Goal: Task Accomplishment & Management: Use online tool/utility

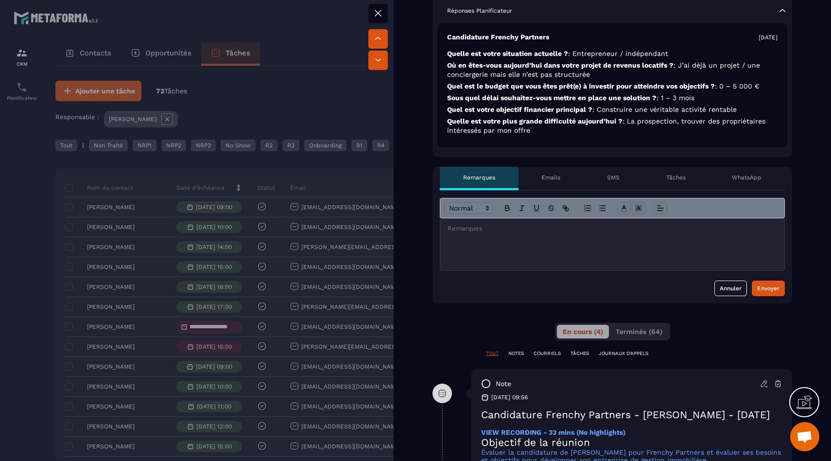
scroll to position [580, 0]
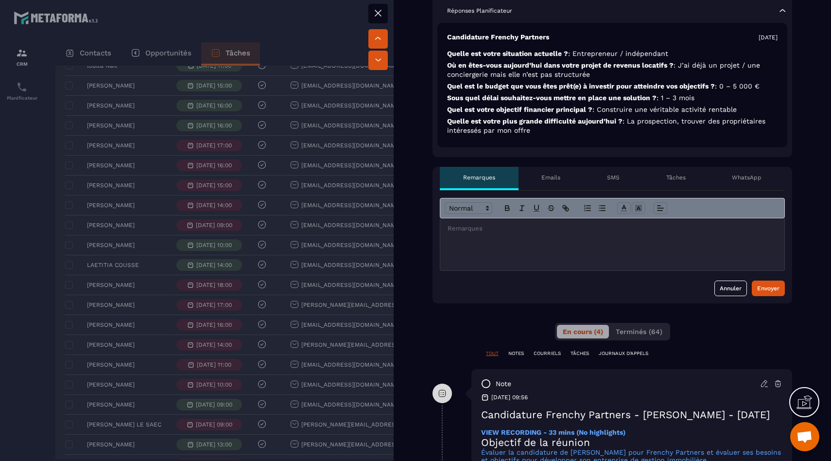
click at [554, 254] on div at bounding box center [612, 244] width 344 height 52
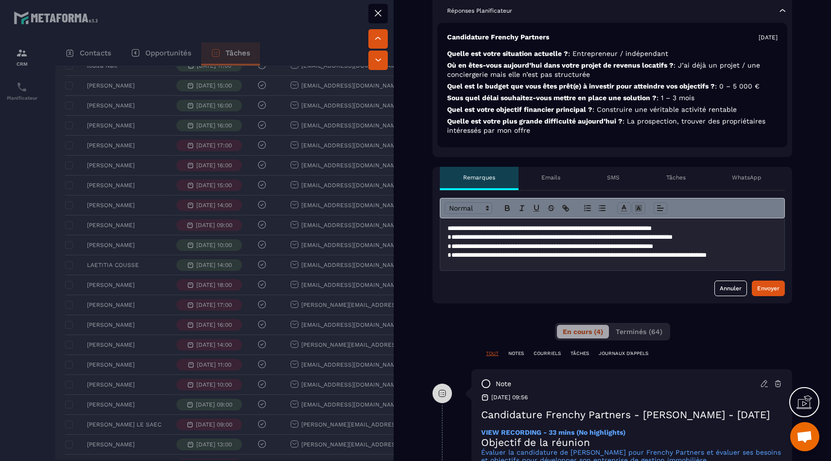
scroll to position [0, 0]
click at [770, 287] on div "Envoyer" at bounding box center [768, 288] width 22 height 10
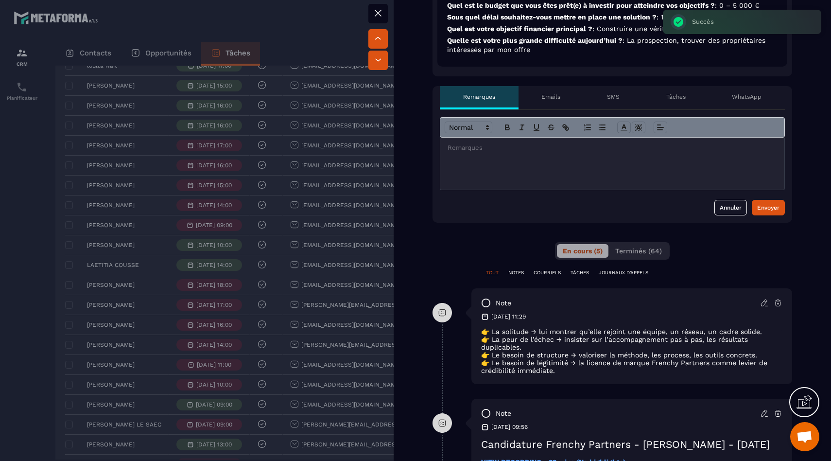
scroll to position [373, 0]
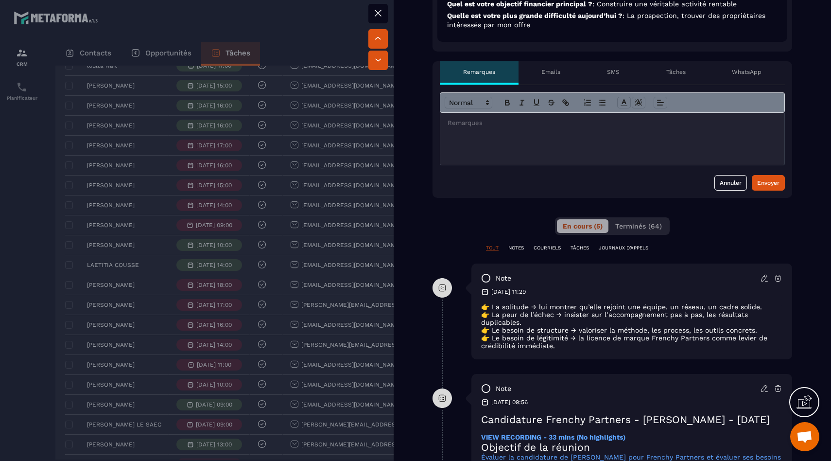
click at [531, 137] on div at bounding box center [612, 139] width 344 height 52
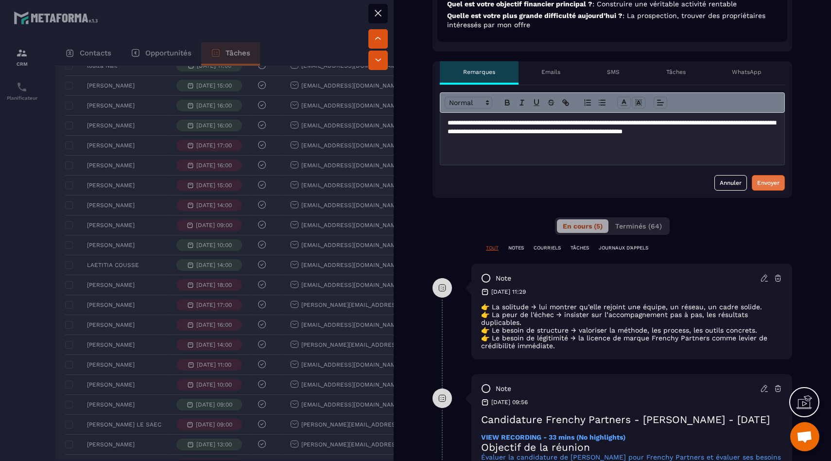
click at [767, 182] on div "Envoyer" at bounding box center [768, 183] width 22 height 10
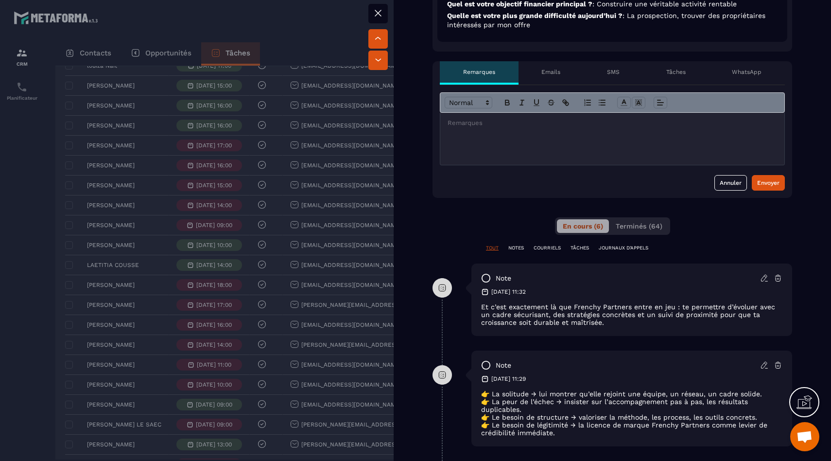
click at [191, 227] on div at bounding box center [415, 230] width 831 height 461
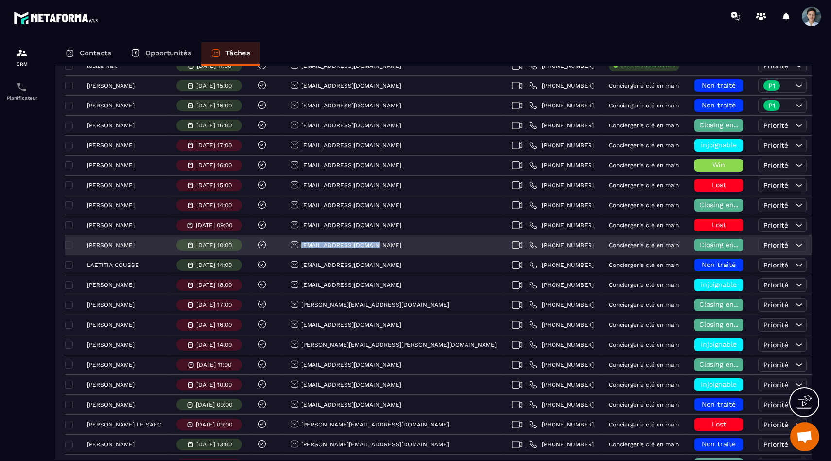
drag, startPoint x: 385, startPoint y: 246, endPoint x: 302, endPoint y: 246, distance: 83.6
click at [302, 246] on div "[EMAIL_ADDRESS][DOMAIN_NAME]" at bounding box center [394, 245] width 222 height 19
copy p "[EMAIL_ADDRESS][DOMAIN_NAME]"
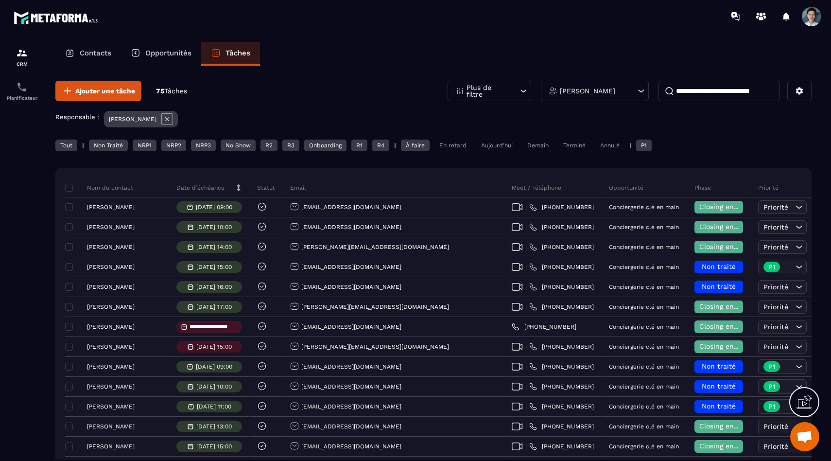
scroll to position [14, 0]
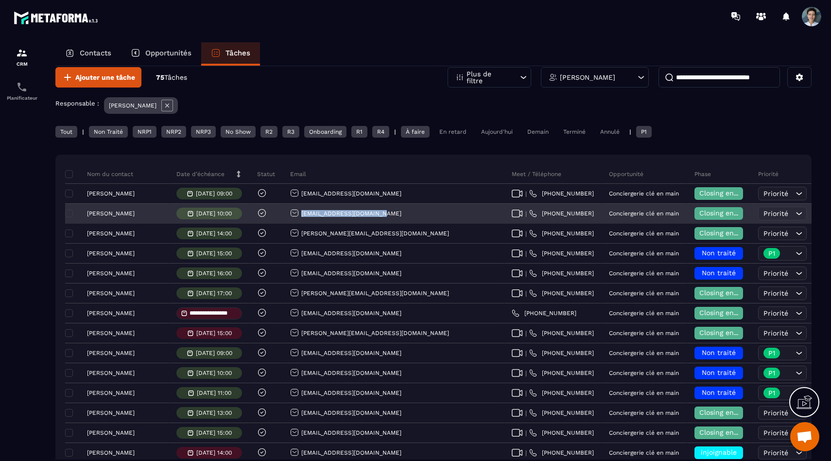
drag, startPoint x: 386, startPoint y: 213, endPoint x: 305, endPoint y: 217, distance: 81.2
click at [305, 217] on div "[EMAIL_ADDRESS][DOMAIN_NAME]" at bounding box center [394, 213] width 222 height 19
copy p "[EMAIL_ADDRESS][DOMAIN_NAME]"
